Goal: Information Seeking & Learning: Learn about a topic

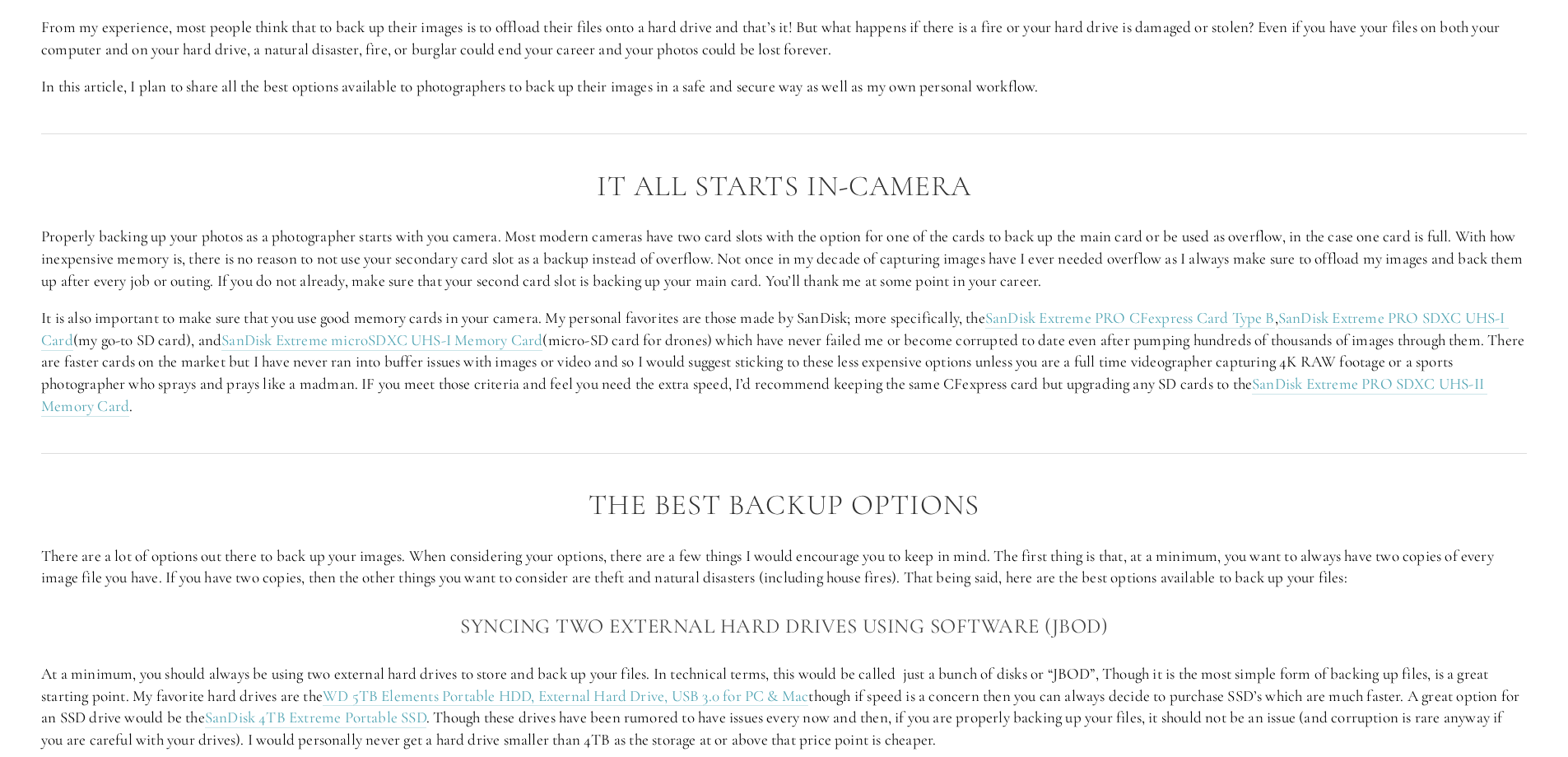
scroll to position [1812, 0]
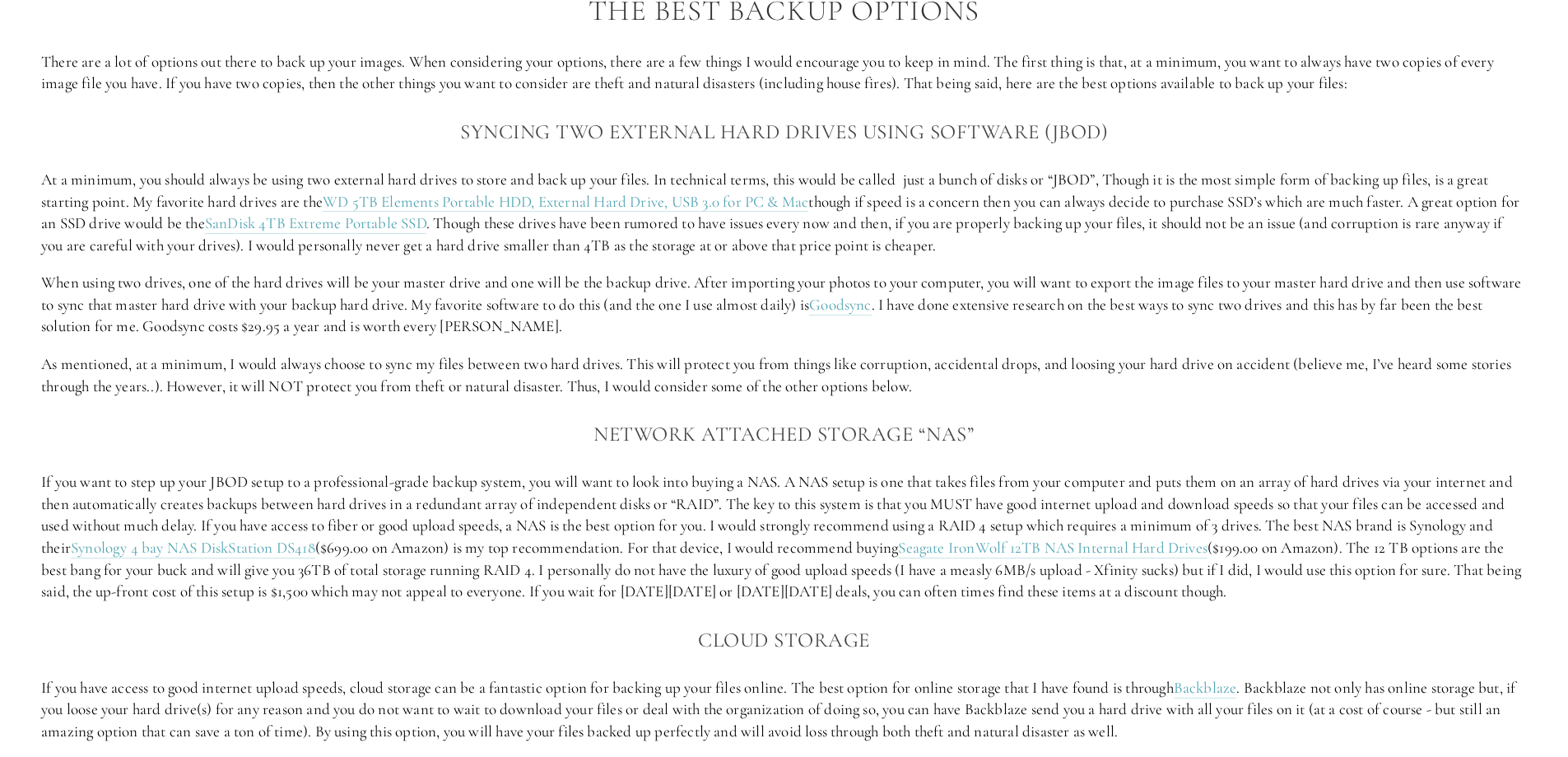
click at [403, 123] on h3 "Syncing two external hard drives using software (JBOD)" at bounding box center [783, 131] width 1486 height 33
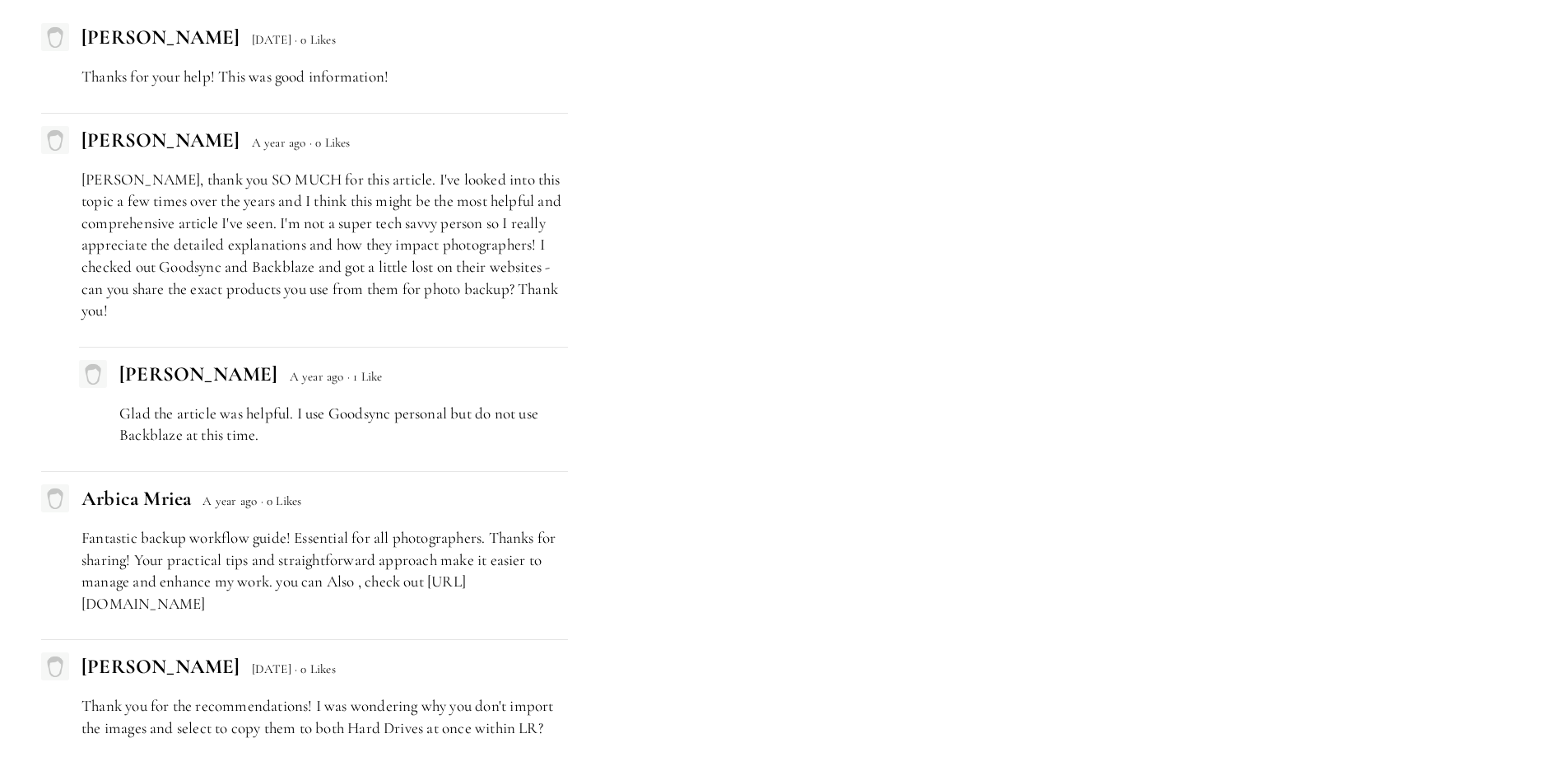
scroll to position [5021, 0]
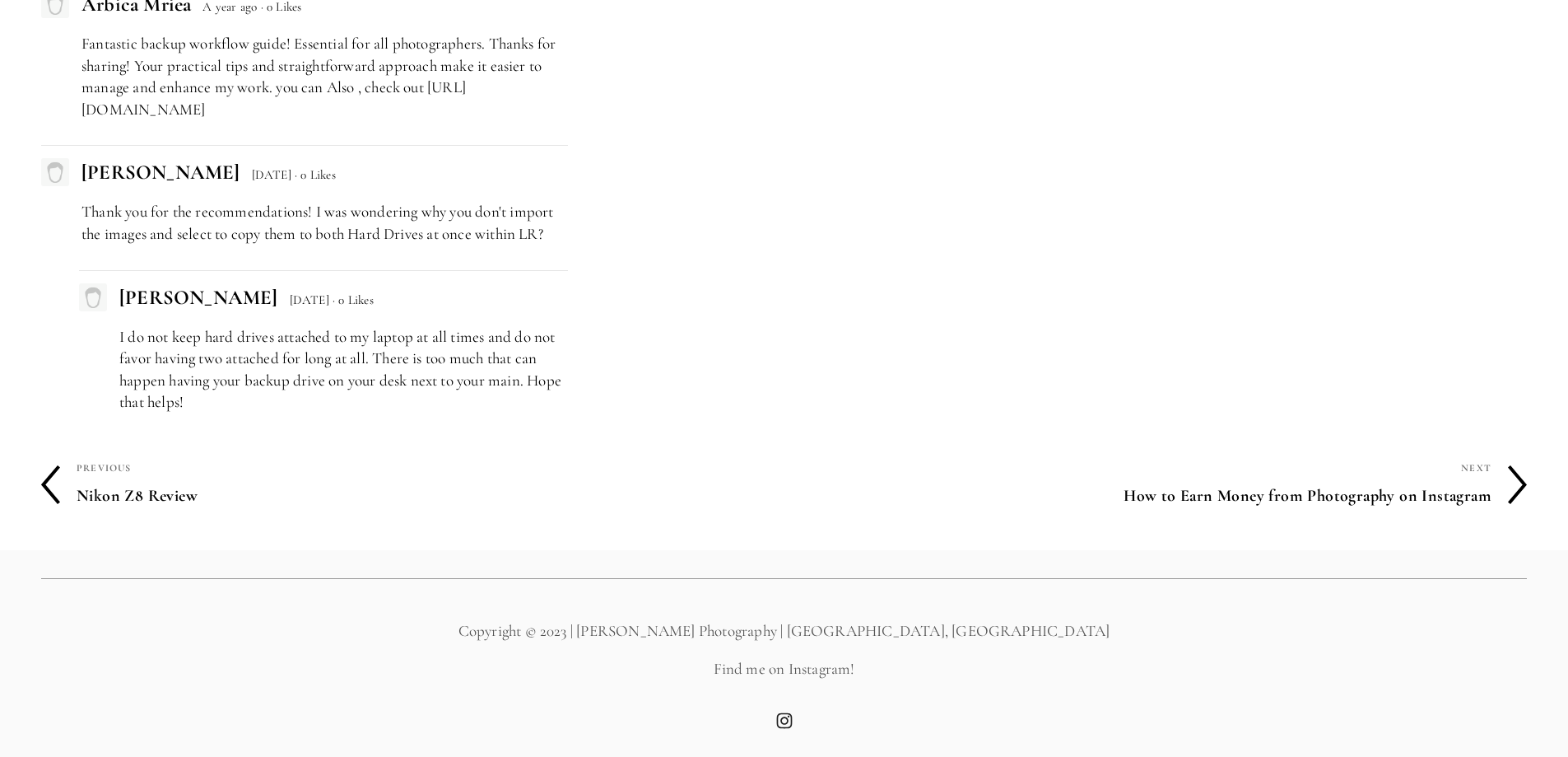
click at [1261, 495] on h4 "How to Earn Money from Photography on Instagram" at bounding box center [1138, 496] width 708 height 35
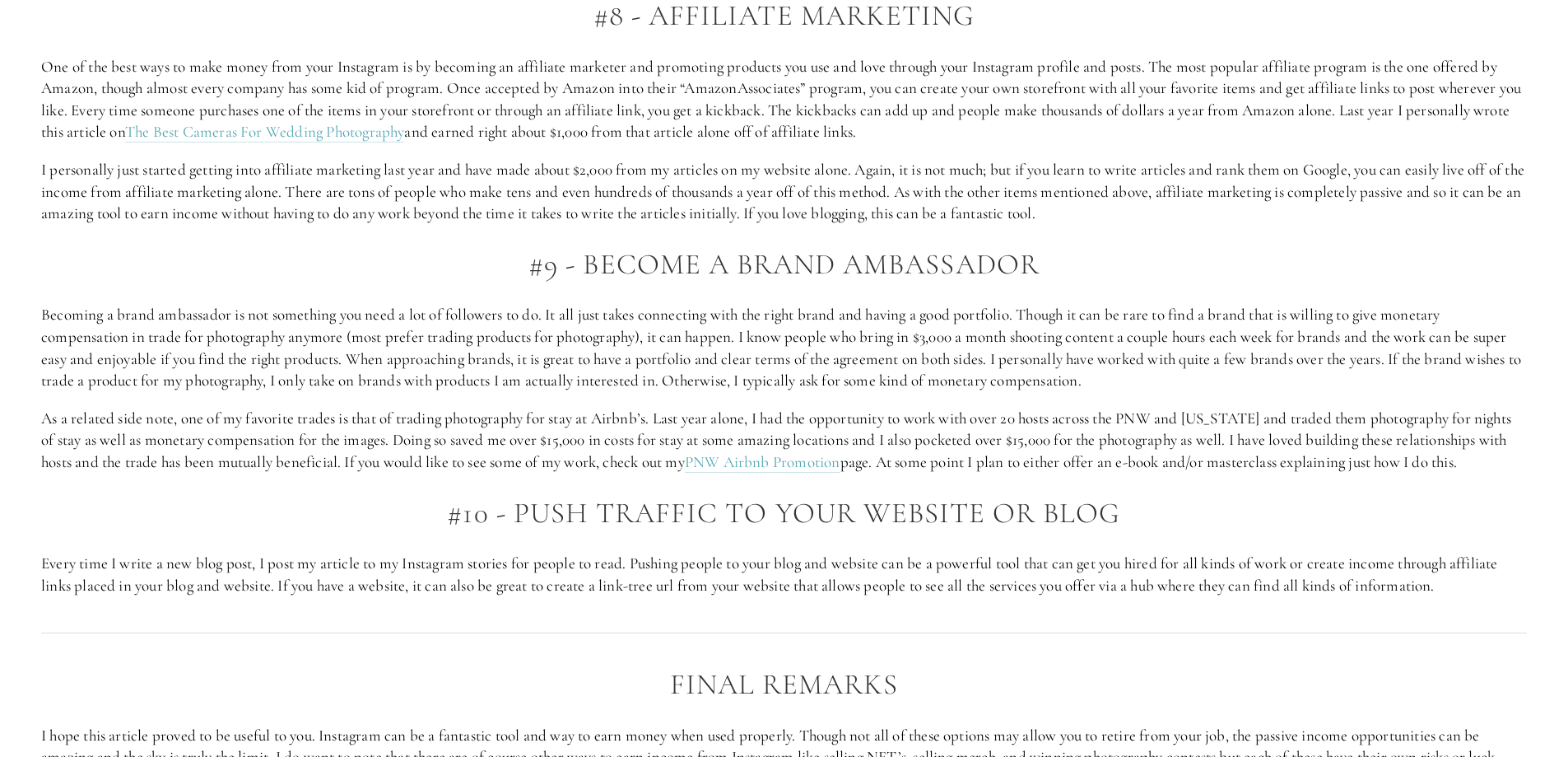
scroll to position [2553, 0]
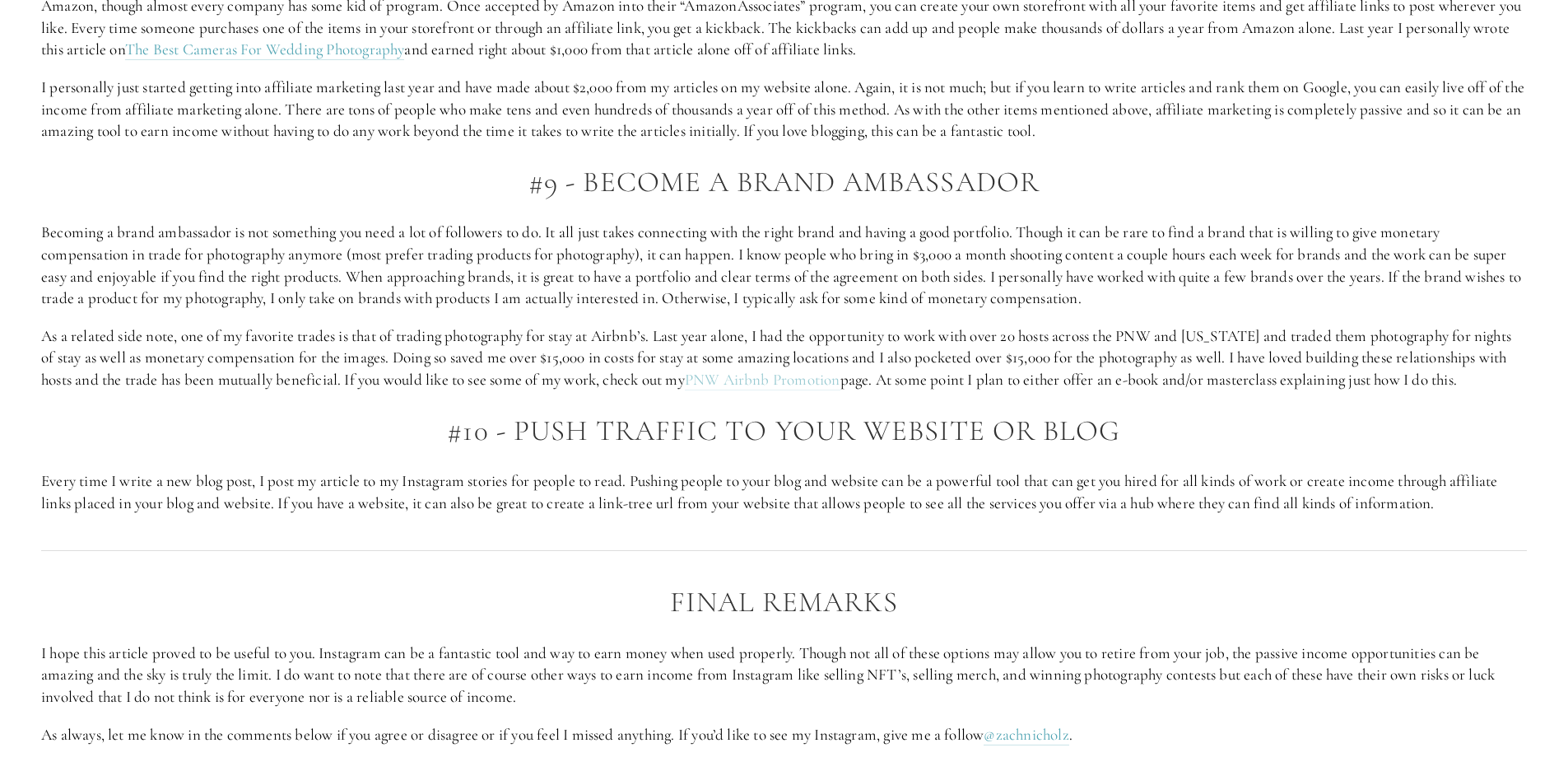
click at [764, 379] on link "PNW Airbnb Promotion" at bounding box center [763, 379] width 156 height 20
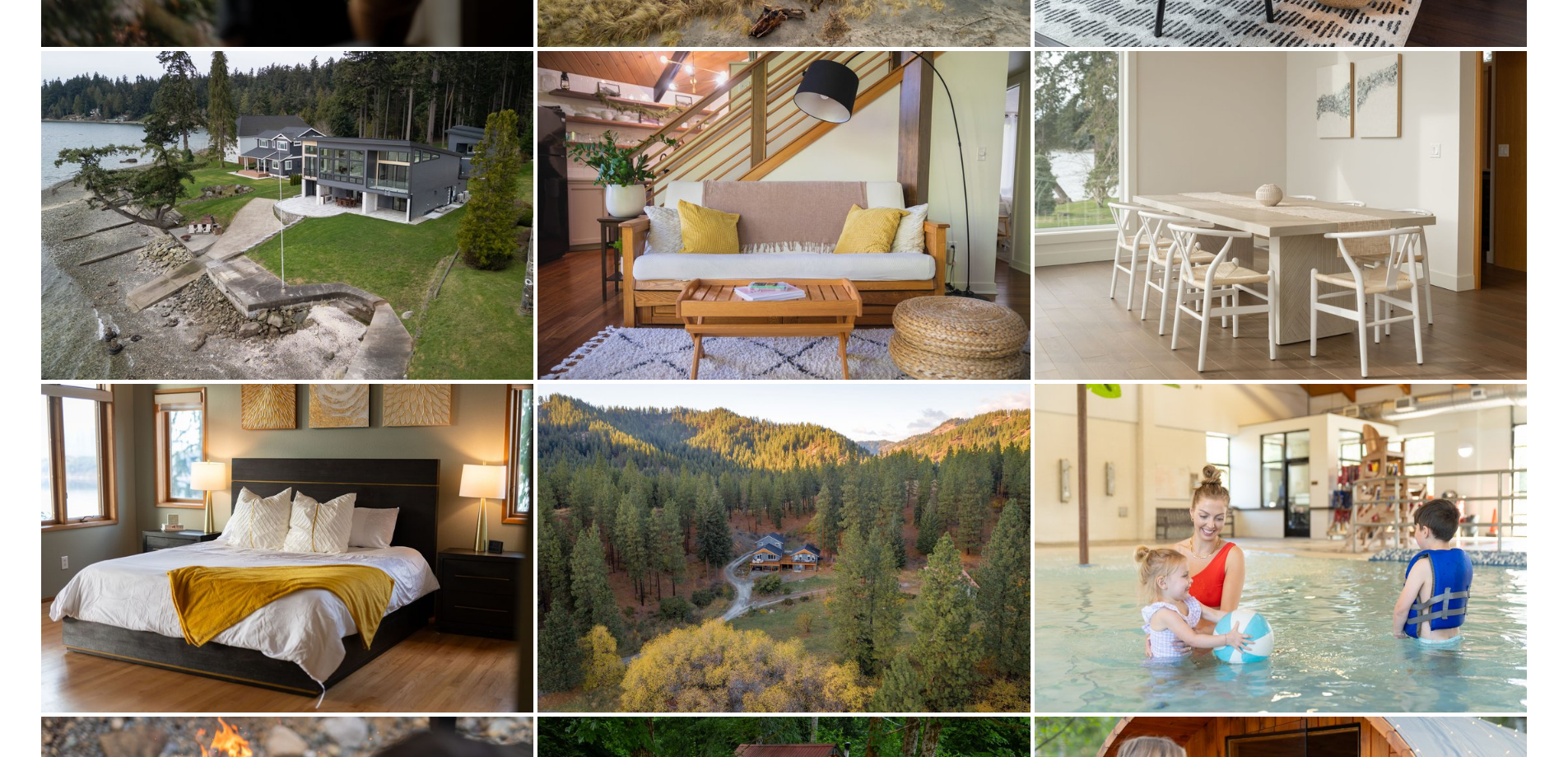
scroll to position [6342, 0]
